Goal: Information Seeking & Learning: Find specific page/section

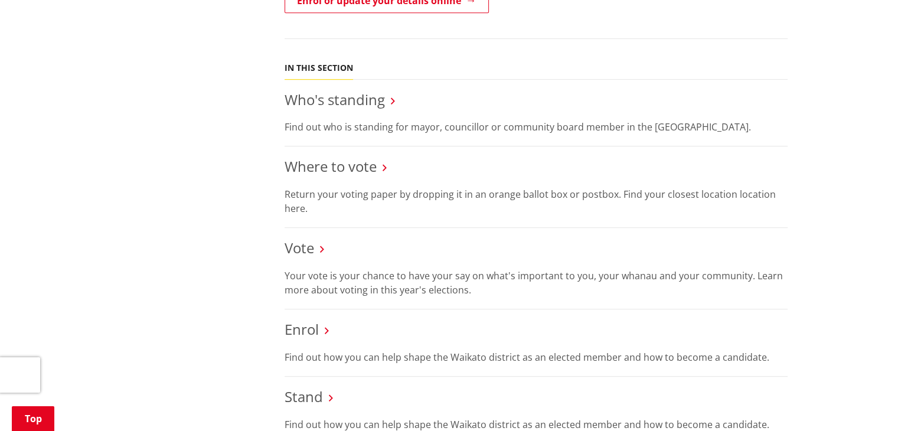
scroll to position [558, 0]
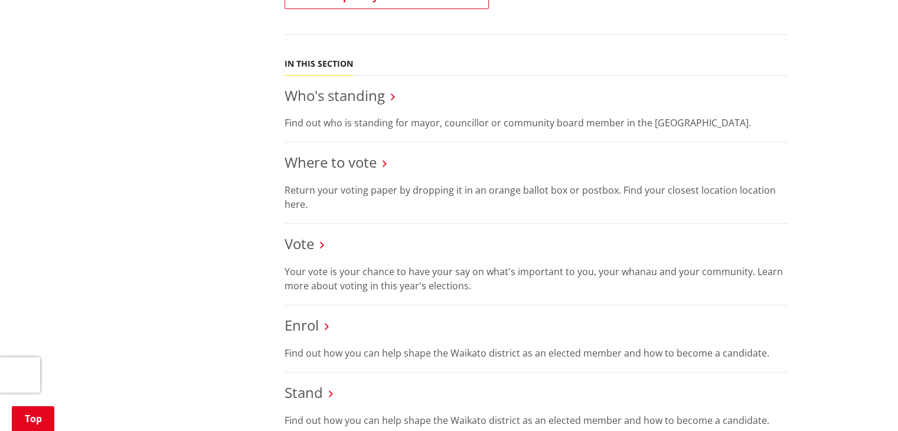
drag, startPoint x: 0, startPoint y: 0, endPoint x: 904, endPoint y: 197, distance: 924.7
click at [897, 197] on html "BOIL WATER NOTICE 4.30pm - A boil water notice is in place for properties conne…" at bounding box center [449, 388] width 898 height 1892
click at [330, 152] on link "Where to vote" at bounding box center [330, 161] width 92 height 19
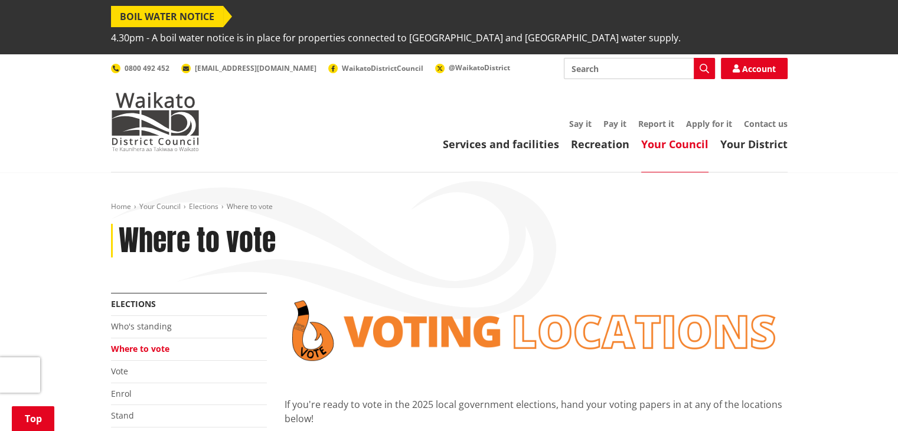
scroll to position [258, 0]
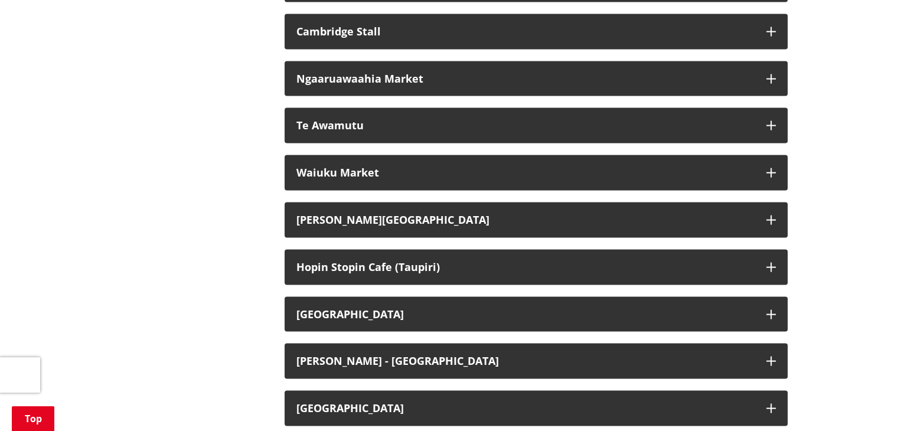
scroll to position [2343, 0]
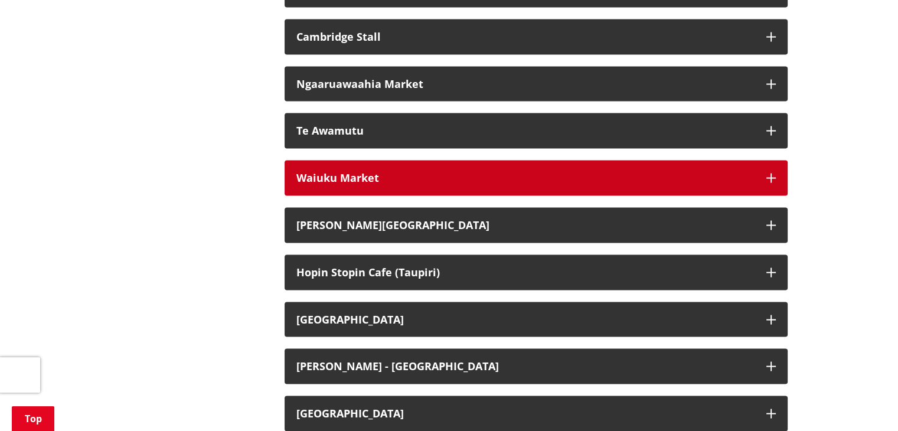
click at [761, 166] on button "Waiuku Market" at bounding box center [535, 178] width 503 height 35
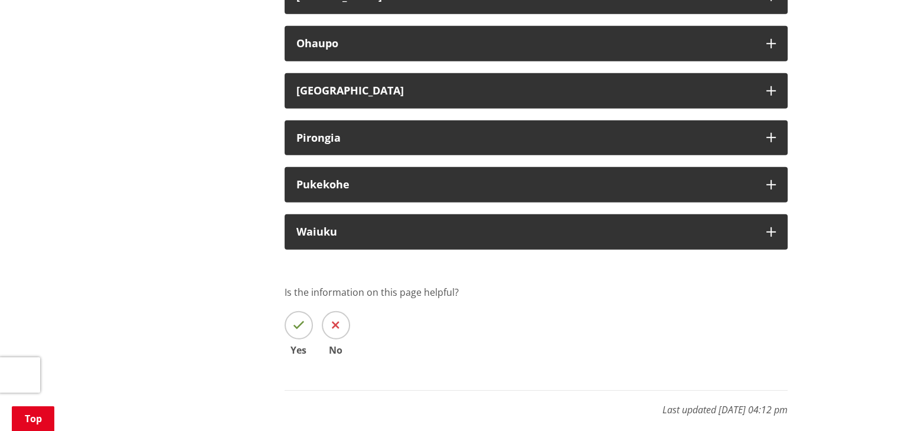
scroll to position [3513, 0]
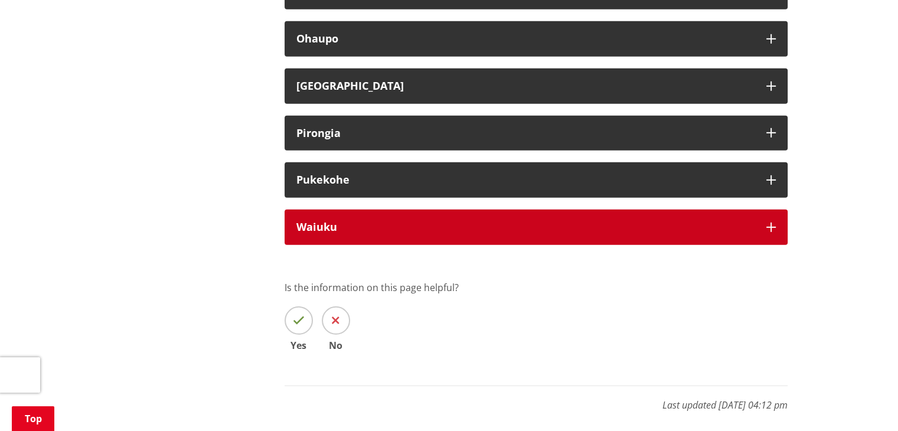
click at [772, 222] on icon "button" at bounding box center [770, 226] width 9 height 9
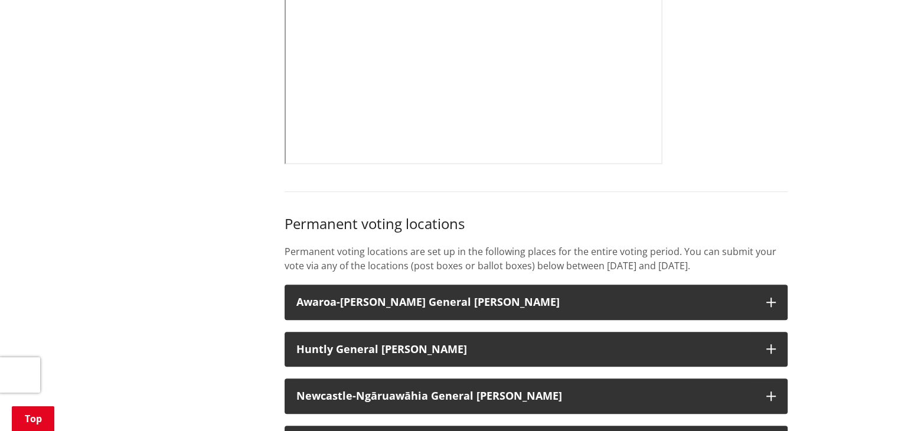
scroll to position [797, 0]
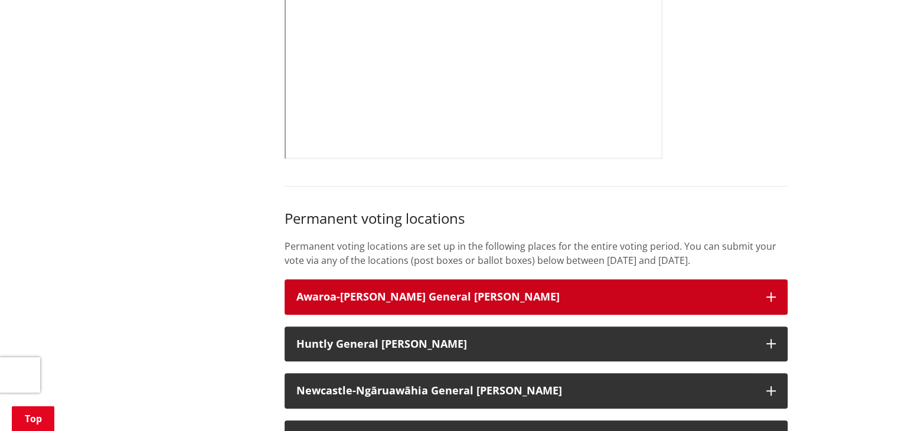
click at [768, 282] on button "Awaroa-[PERSON_NAME] General [PERSON_NAME]" at bounding box center [535, 296] width 503 height 35
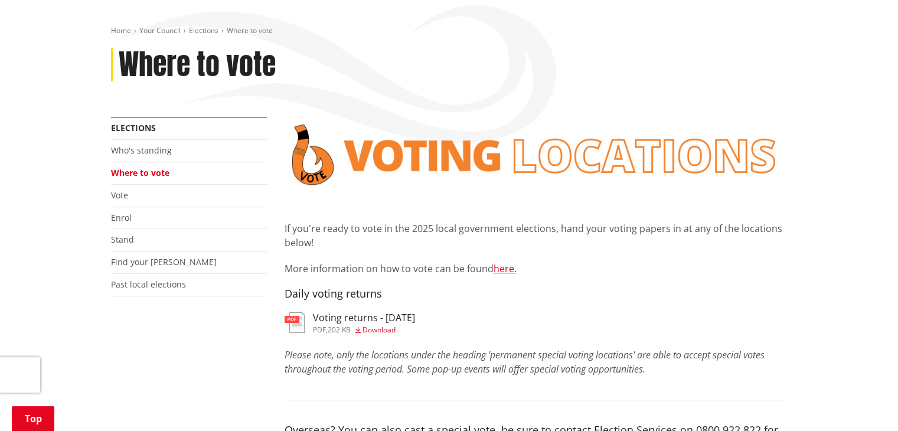
scroll to position [189, 0]
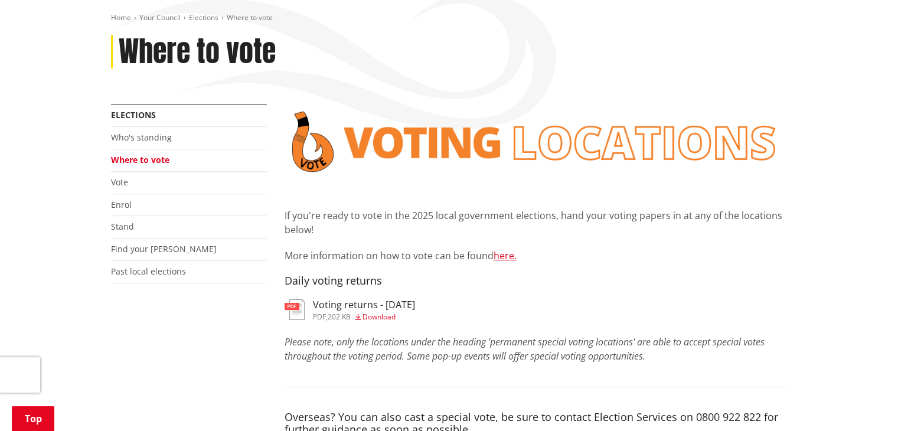
click at [395, 312] on span "Download" at bounding box center [378, 317] width 33 height 10
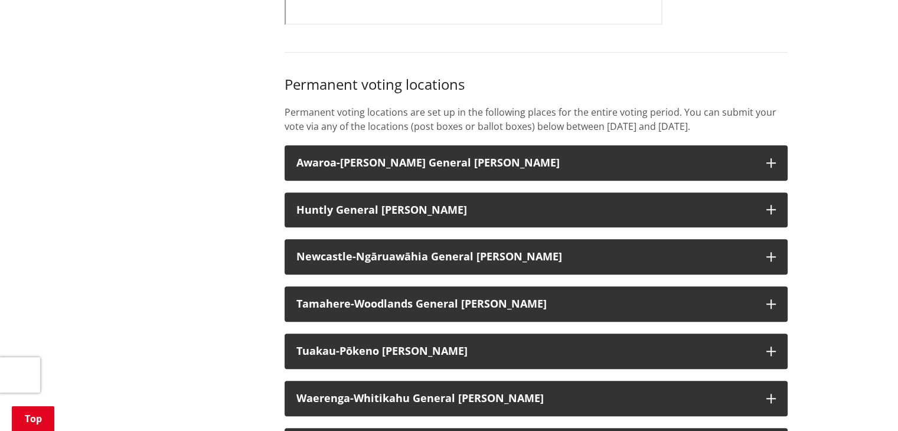
scroll to position [937, 0]
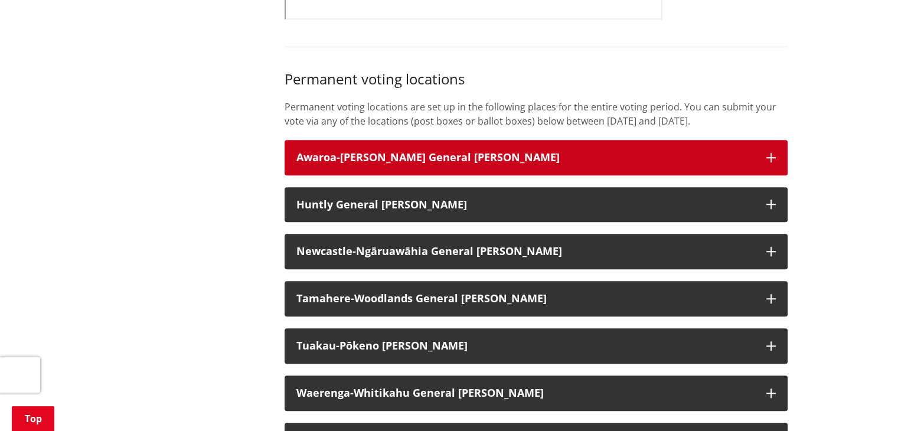
click at [774, 153] on icon "button" at bounding box center [770, 157] width 9 height 9
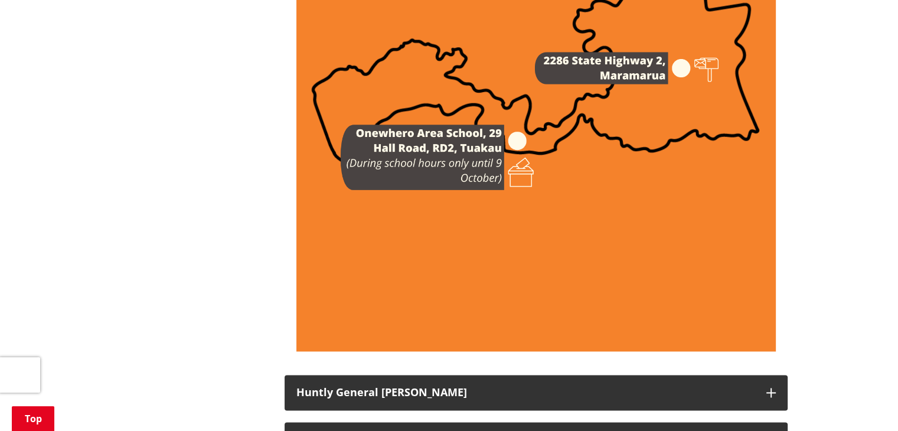
scroll to position [1849, 0]
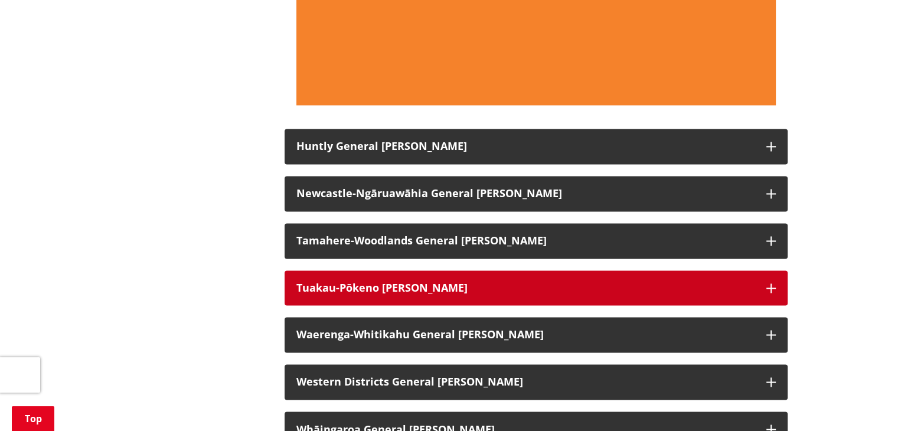
click at [768, 293] on icon "button" at bounding box center [770, 287] width 9 height 9
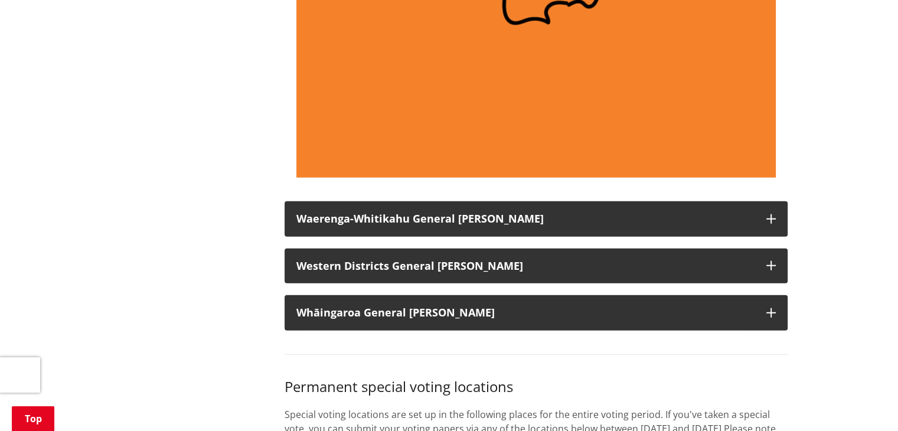
scroll to position [2977, 0]
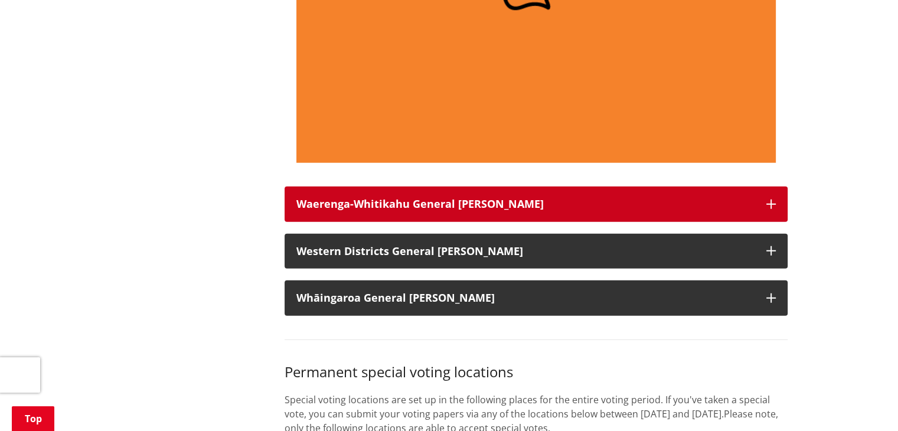
click at [774, 208] on icon "button" at bounding box center [770, 203] width 9 height 9
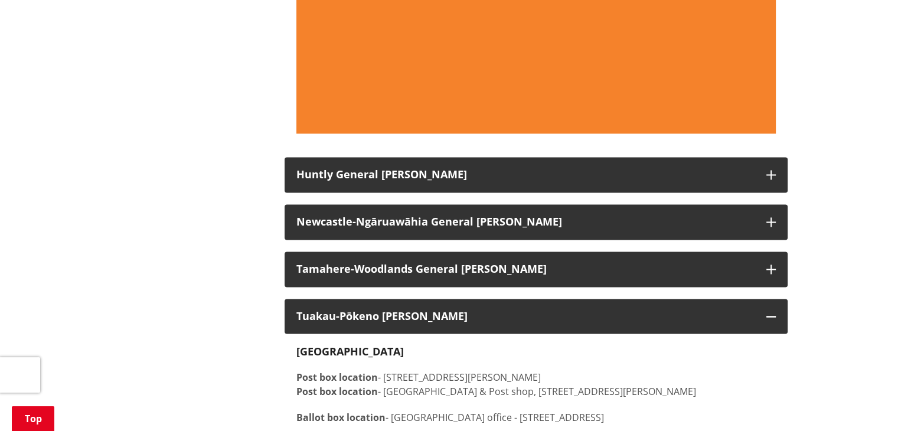
scroll to position [1837, 0]
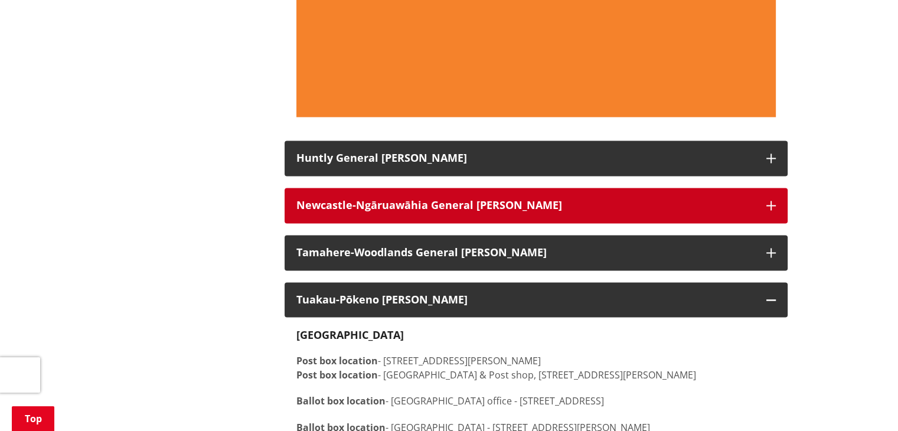
click at [781, 217] on button "Newcastle-Ngāruawāhia General [PERSON_NAME]" at bounding box center [535, 205] width 503 height 35
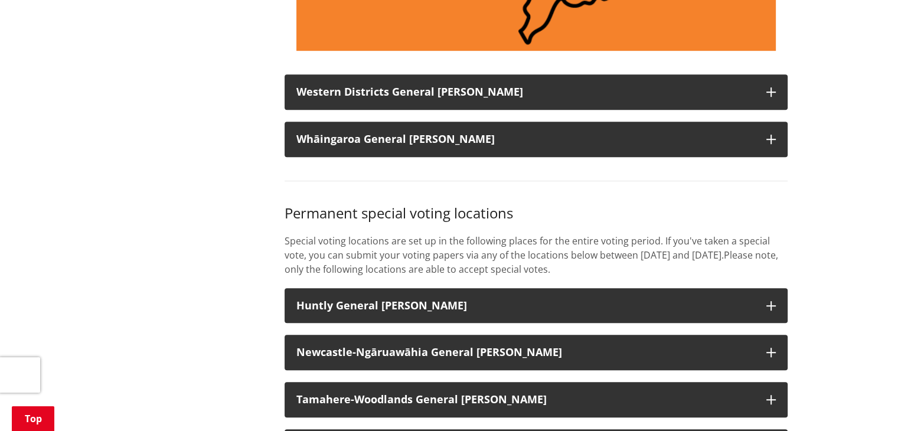
scroll to position [5167, 0]
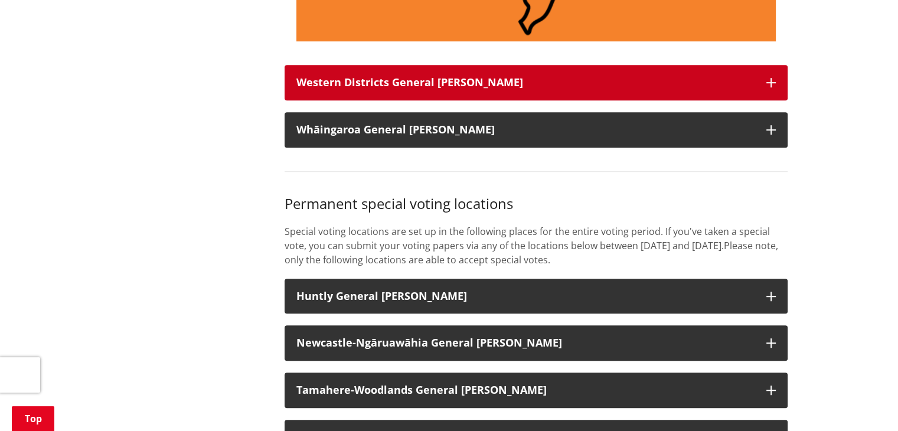
click at [766, 87] on icon "button" at bounding box center [770, 82] width 9 height 9
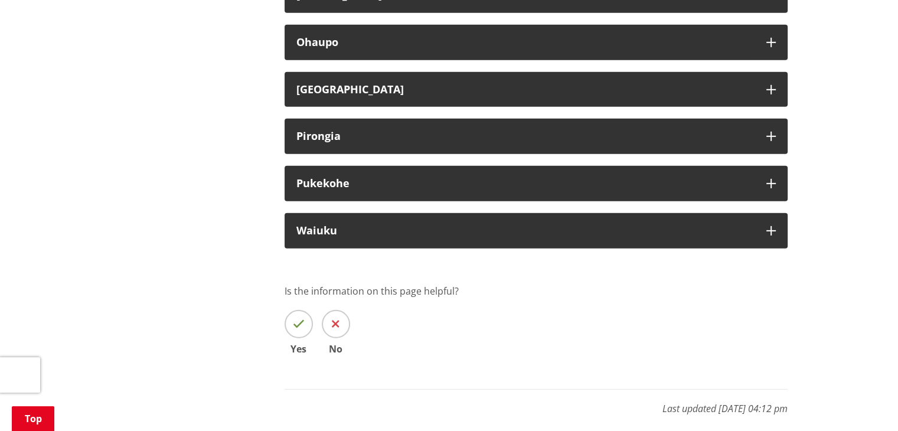
scroll to position [8032, 0]
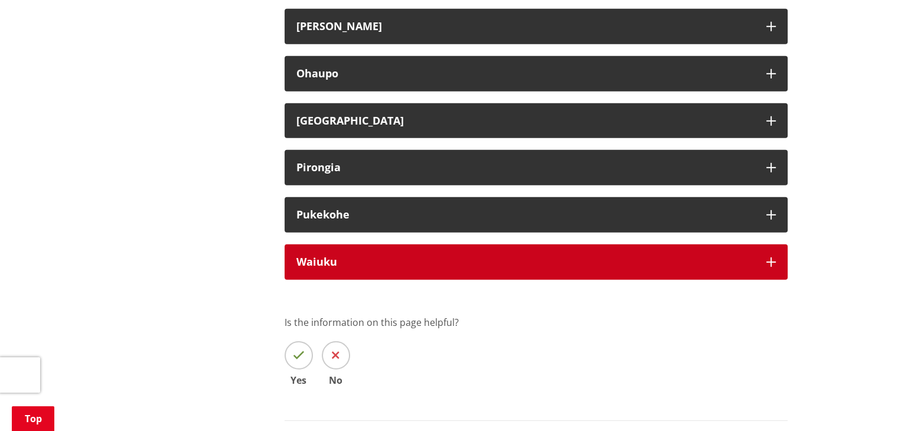
click at [768, 267] on icon "button" at bounding box center [770, 261] width 9 height 9
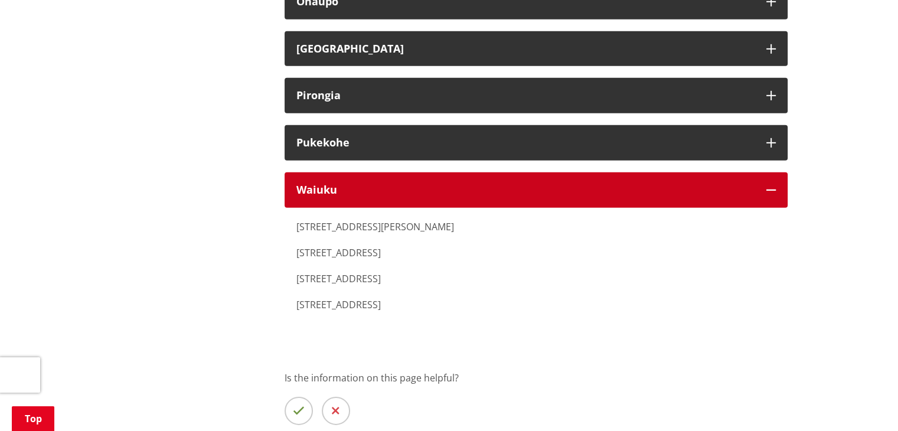
scroll to position [8135, 0]
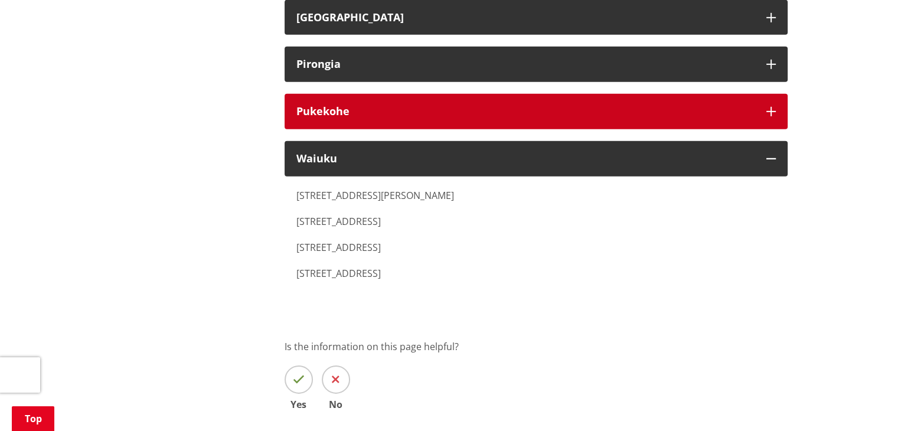
click at [766, 116] on icon "button" at bounding box center [770, 111] width 9 height 9
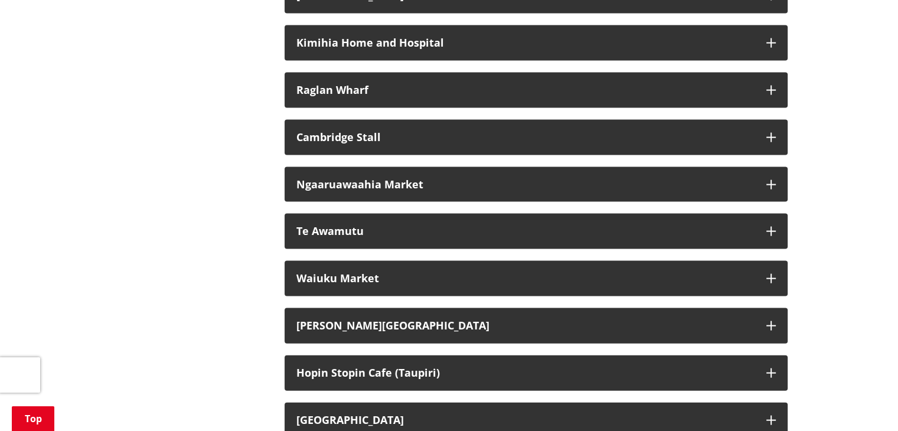
scroll to position [7023, 0]
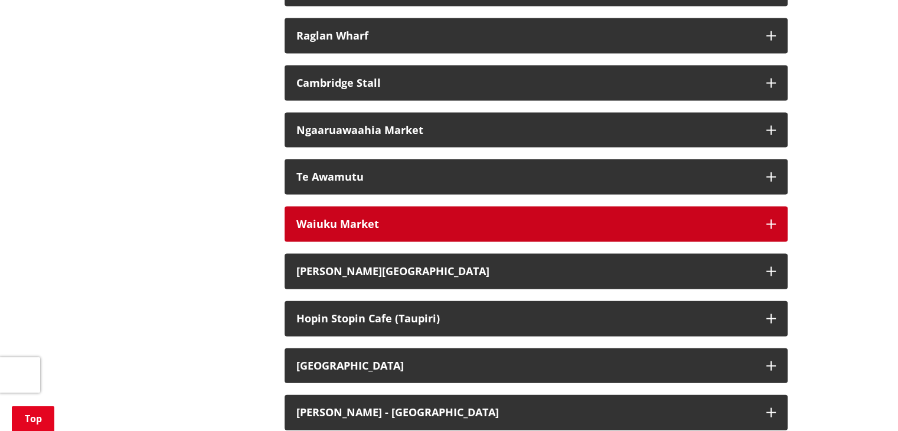
click at [762, 234] on button "Waiuku Market" at bounding box center [535, 224] width 503 height 35
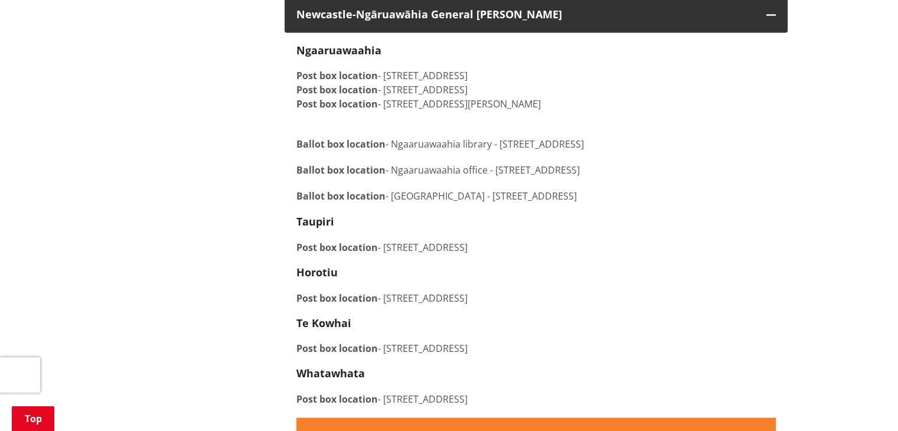
scroll to position [1523, 0]
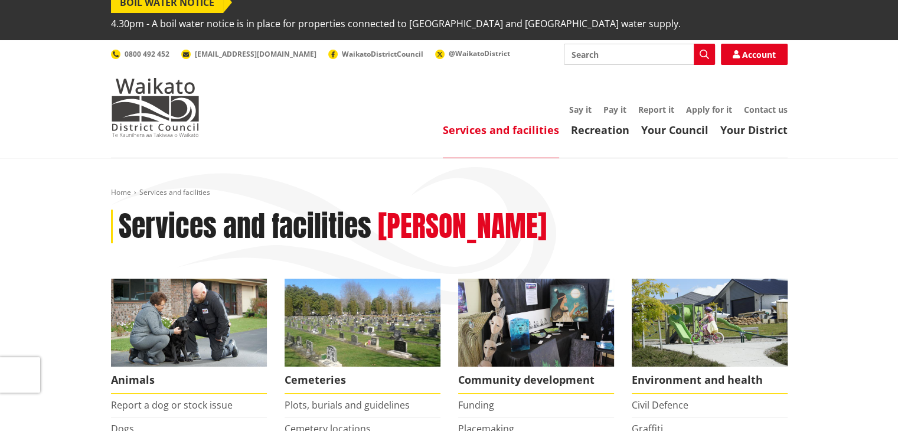
scroll to position [12, 0]
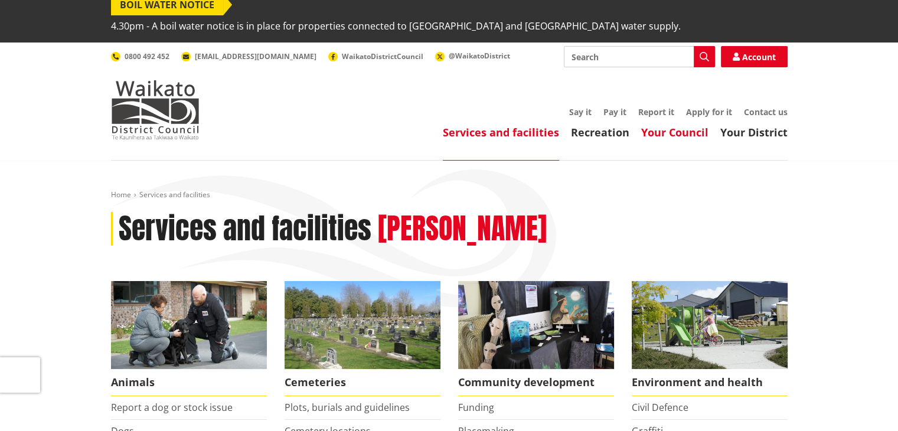
click at [670, 125] on link "Your Council" at bounding box center [674, 132] width 67 height 14
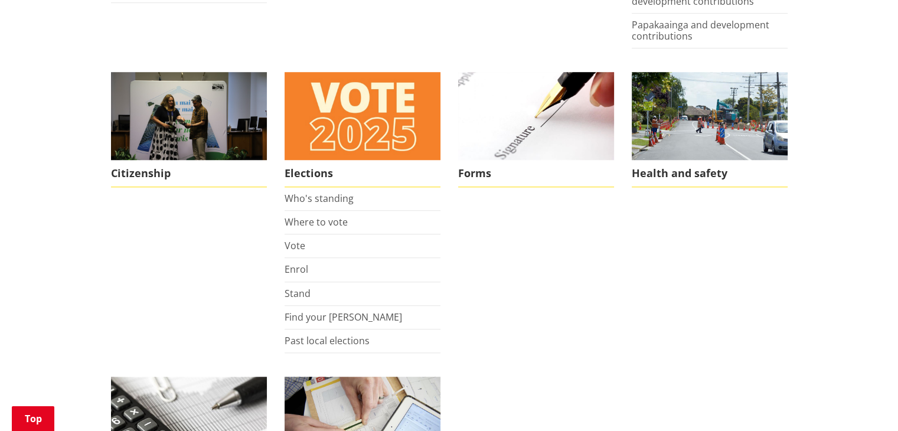
scroll to position [885, 0]
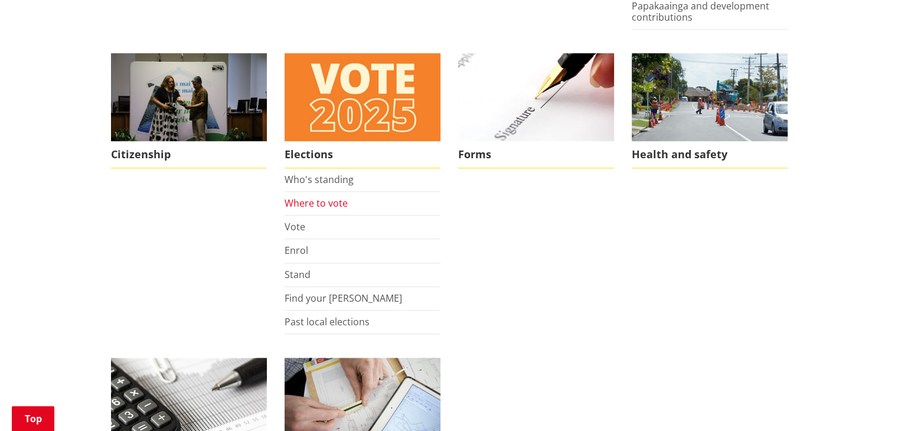
click at [324, 197] on link "Where to vote" at bounding box center [315, 203] width 63 height 13
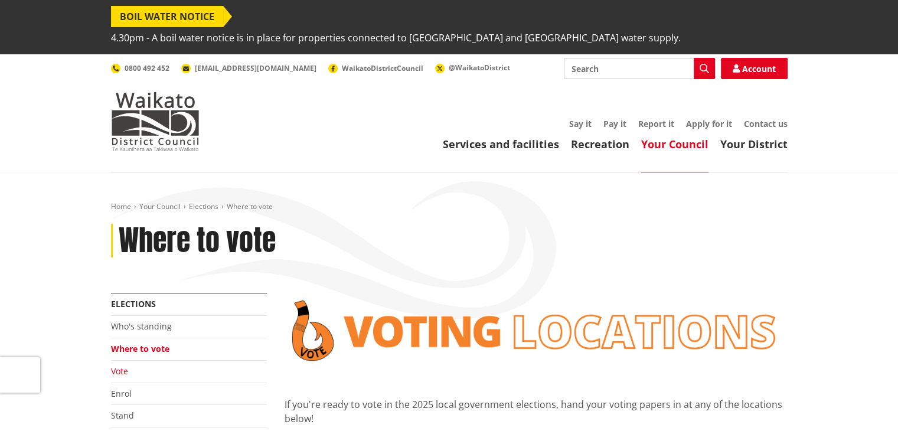
click at [123, 365] on link "Vote" at bounding box center [119, 370] width 17 height 11
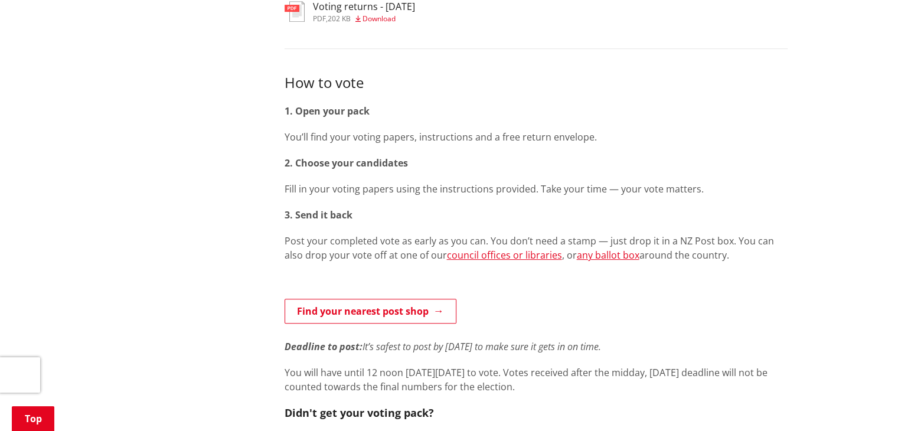
scroll to position [594, 0]
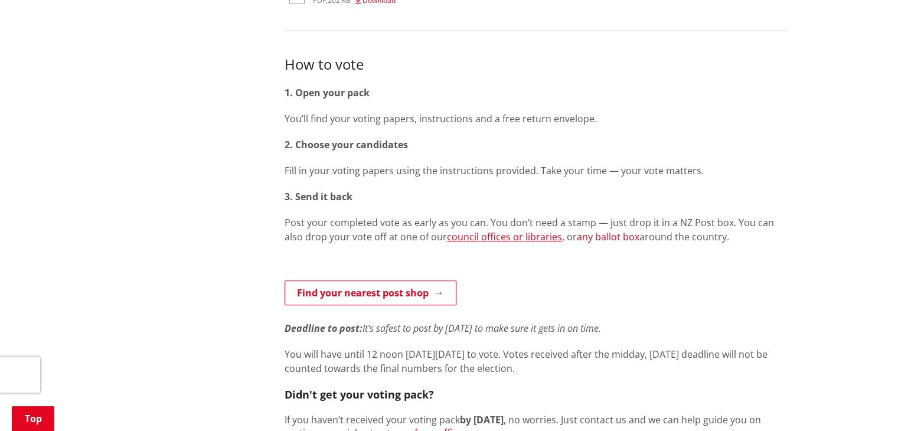
click at [582, 230] on link "any ballot box" at bounding box center [608, 236] width 63 height 13
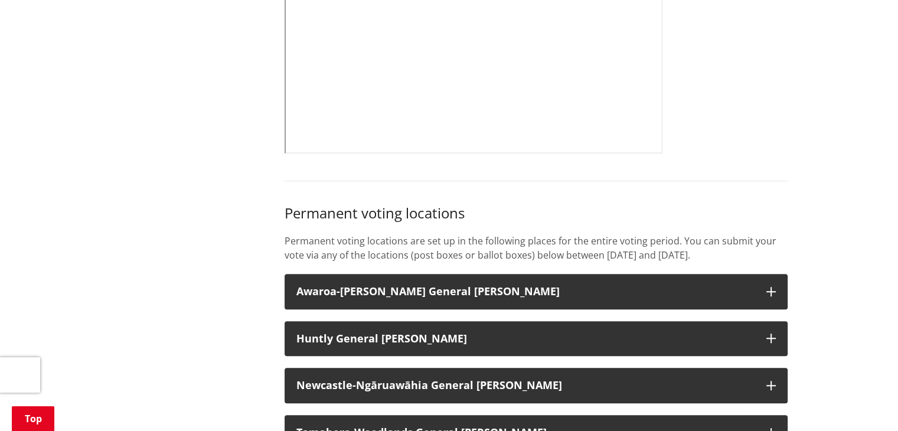
scroll to position [868, 0]
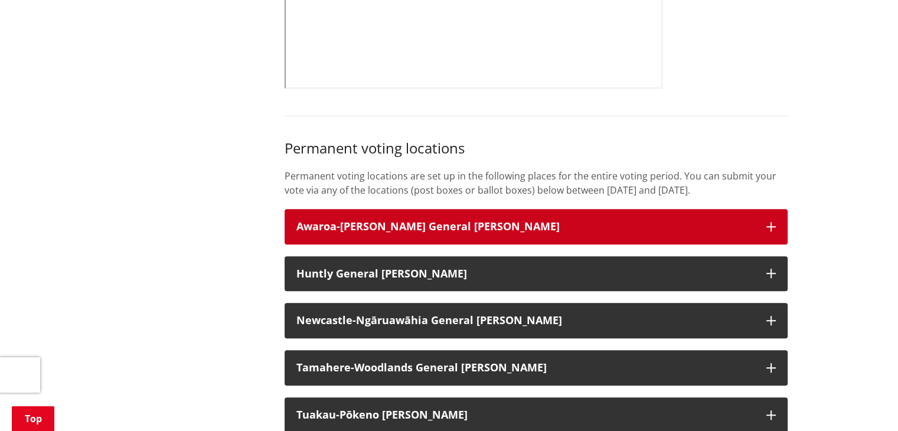
click at [769, 222] on icon "button" at bounding box center [770, 226] width 9 height 9
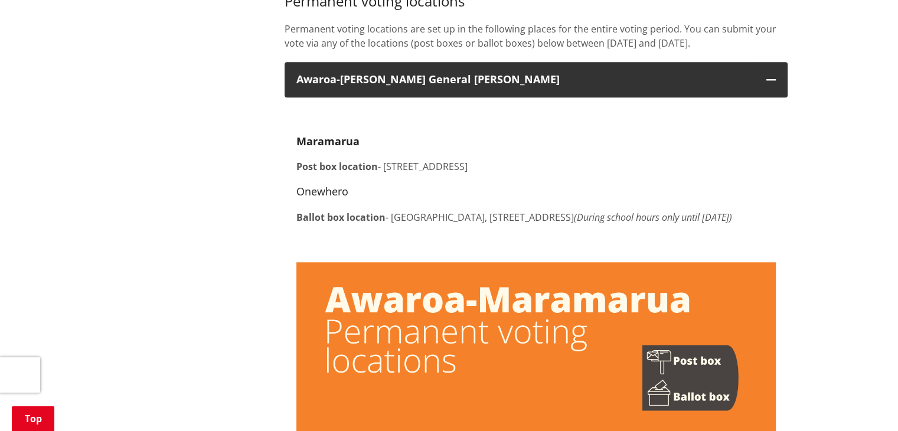
scroll to position [912, 0]
